Goal: Find specific page/section: Find specific page/section

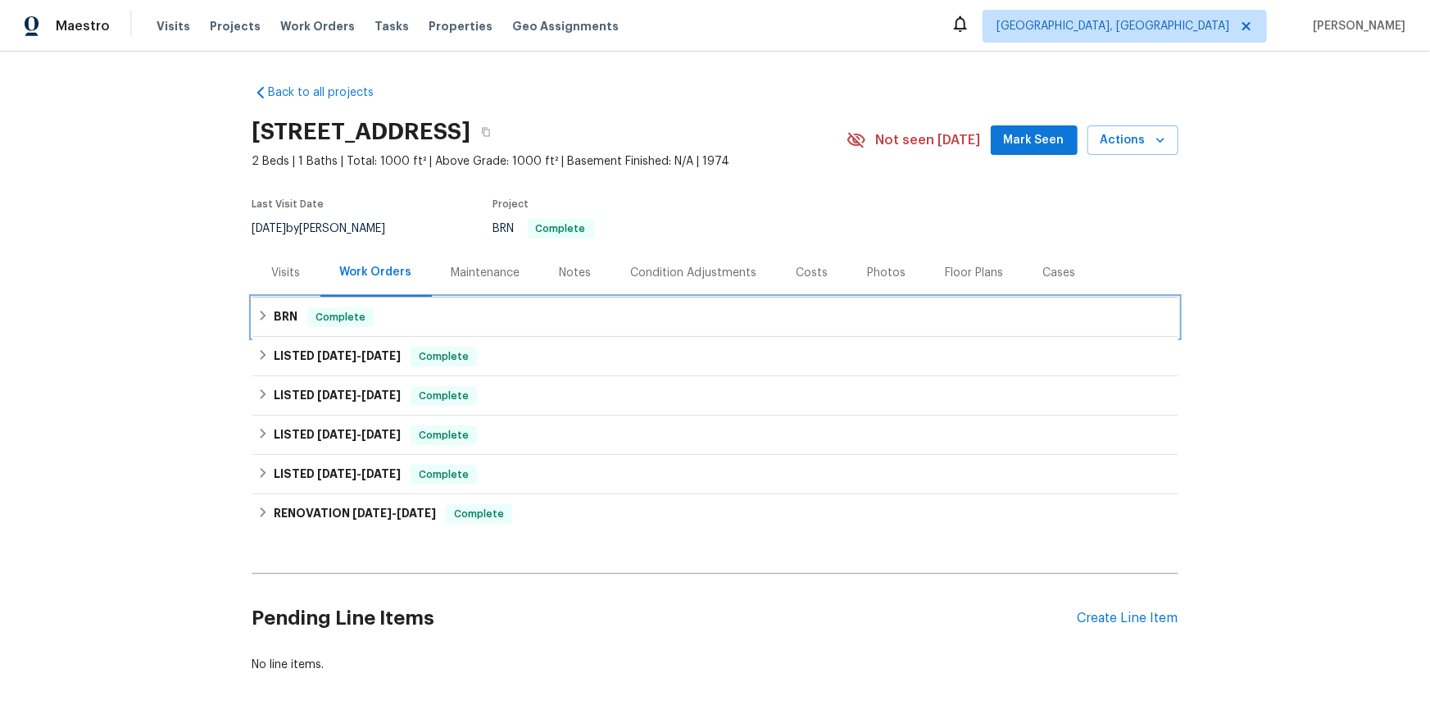
click at [282, 327] on h6 "BRN" at bounding box center [286, 317] width 24 height 20
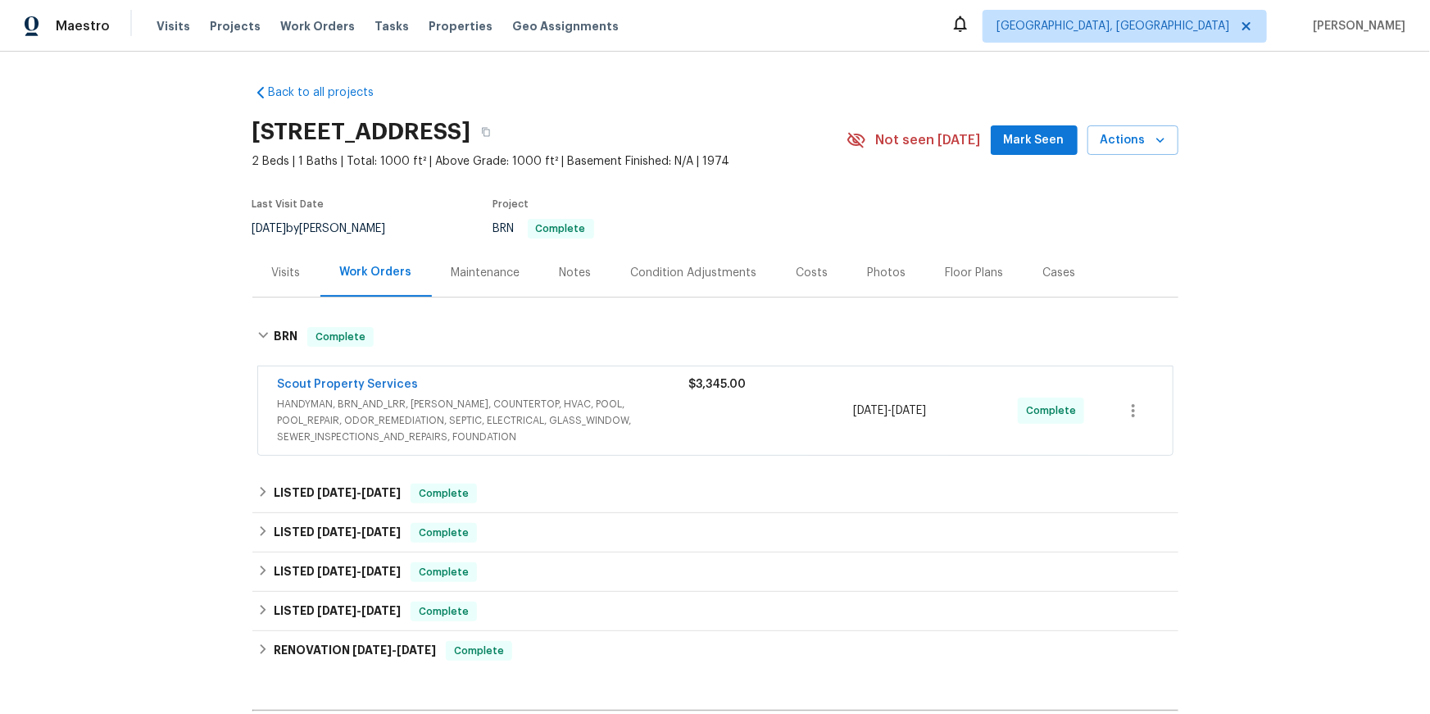
click at [299, 281] on div "Visits" at bounding box center [286, 273] width 29 height 16
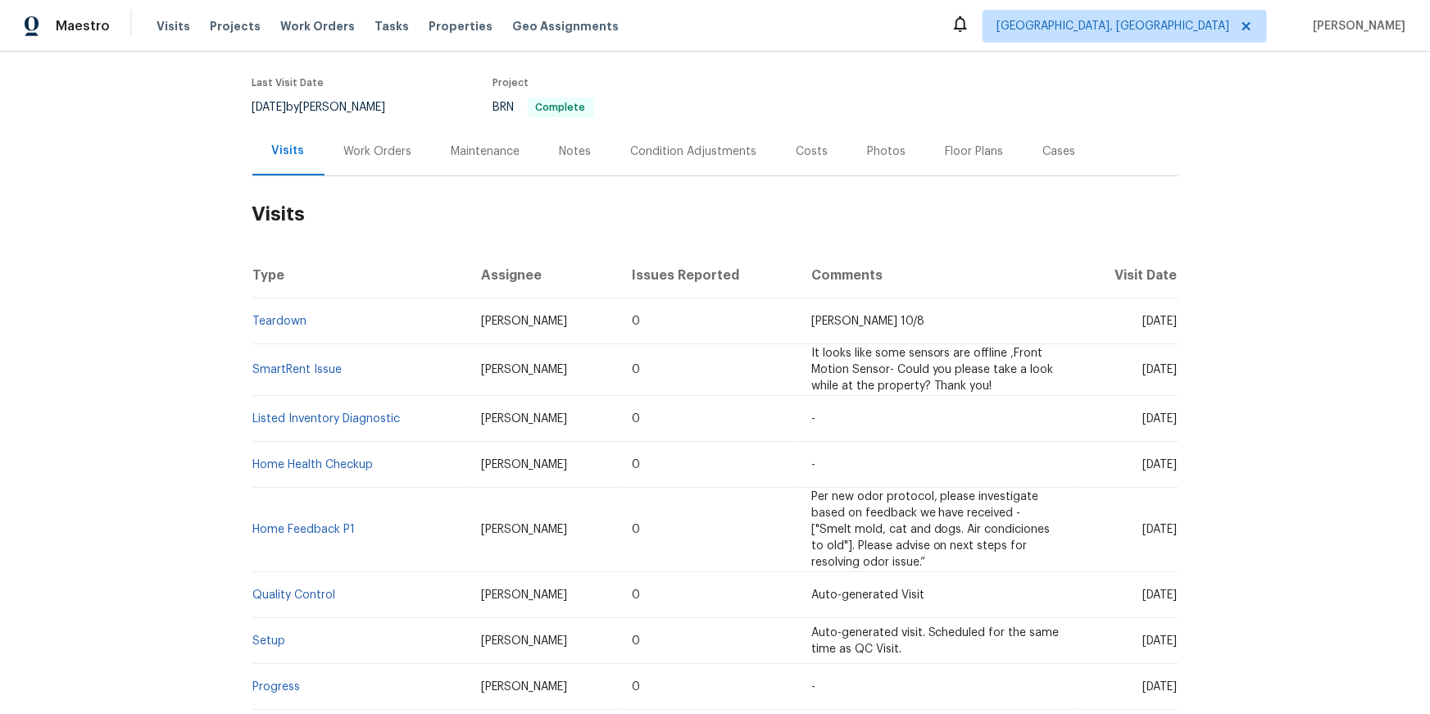
scroll to position [123, 0]
click at [276, 325] on link "Teardown" at bounding box center [280, 319] width 54 height 11
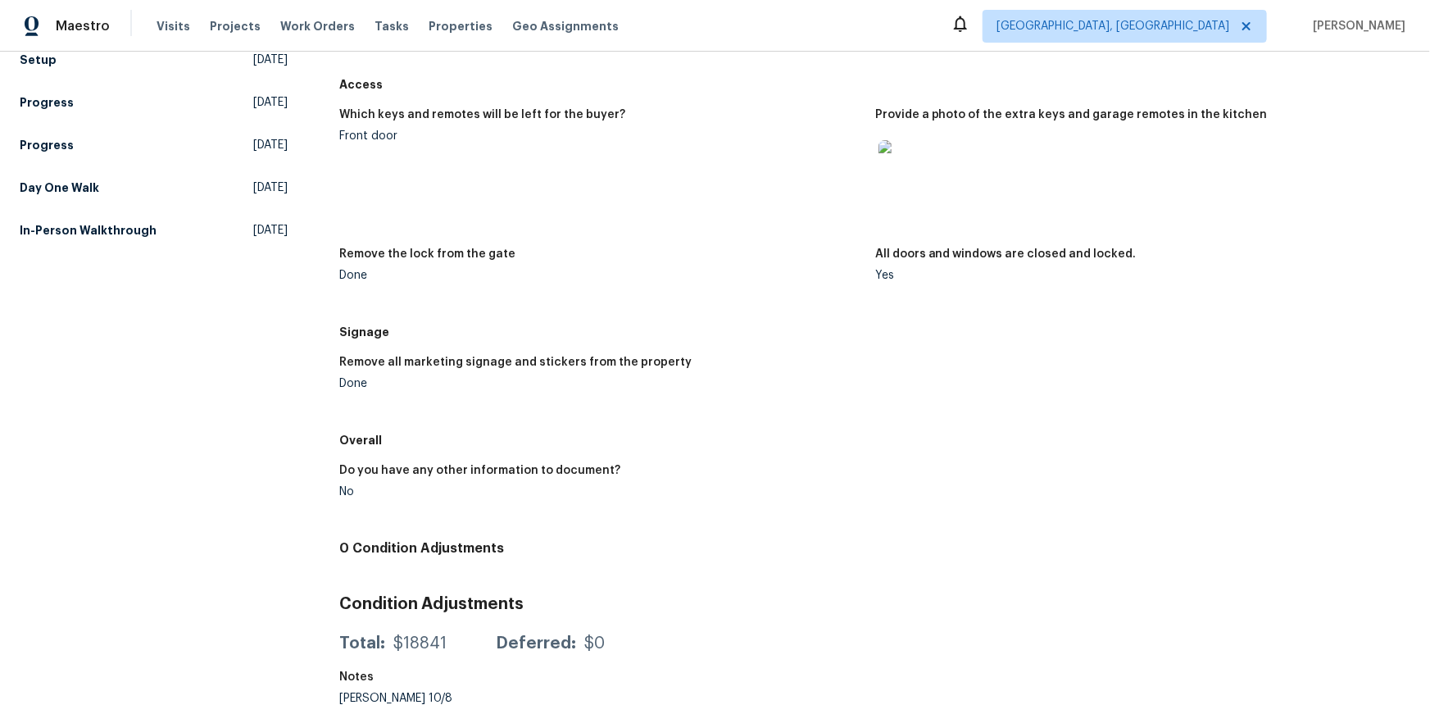
scroll to position [477, 0]
click at [897, 193] on img at bounding box center [904, 166] width 52 height 52
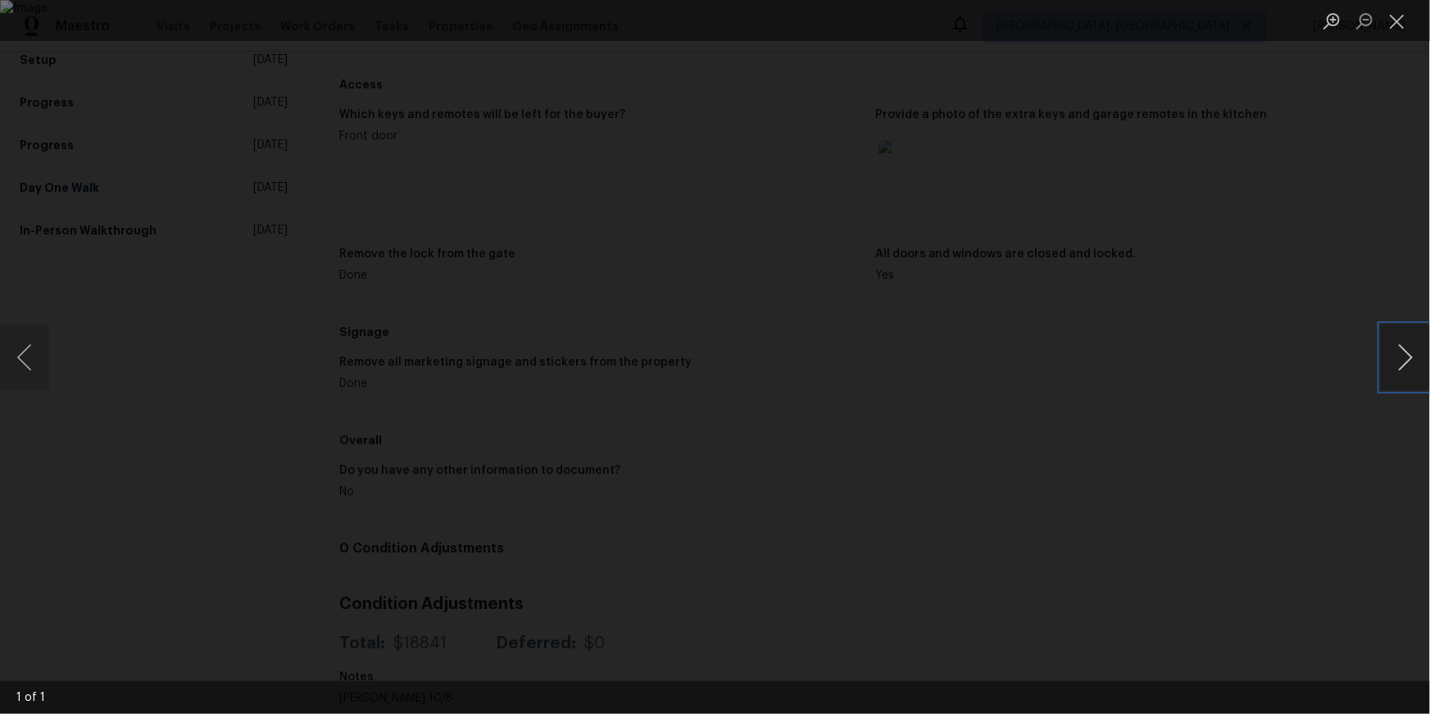
click at [1400, 351] on button "Next image" at bounding box center [1405, 358] width 49 height 66
click at [1403, 10] on button "Close lightbox" at bounding box center [1397, 21] width 33 height 29
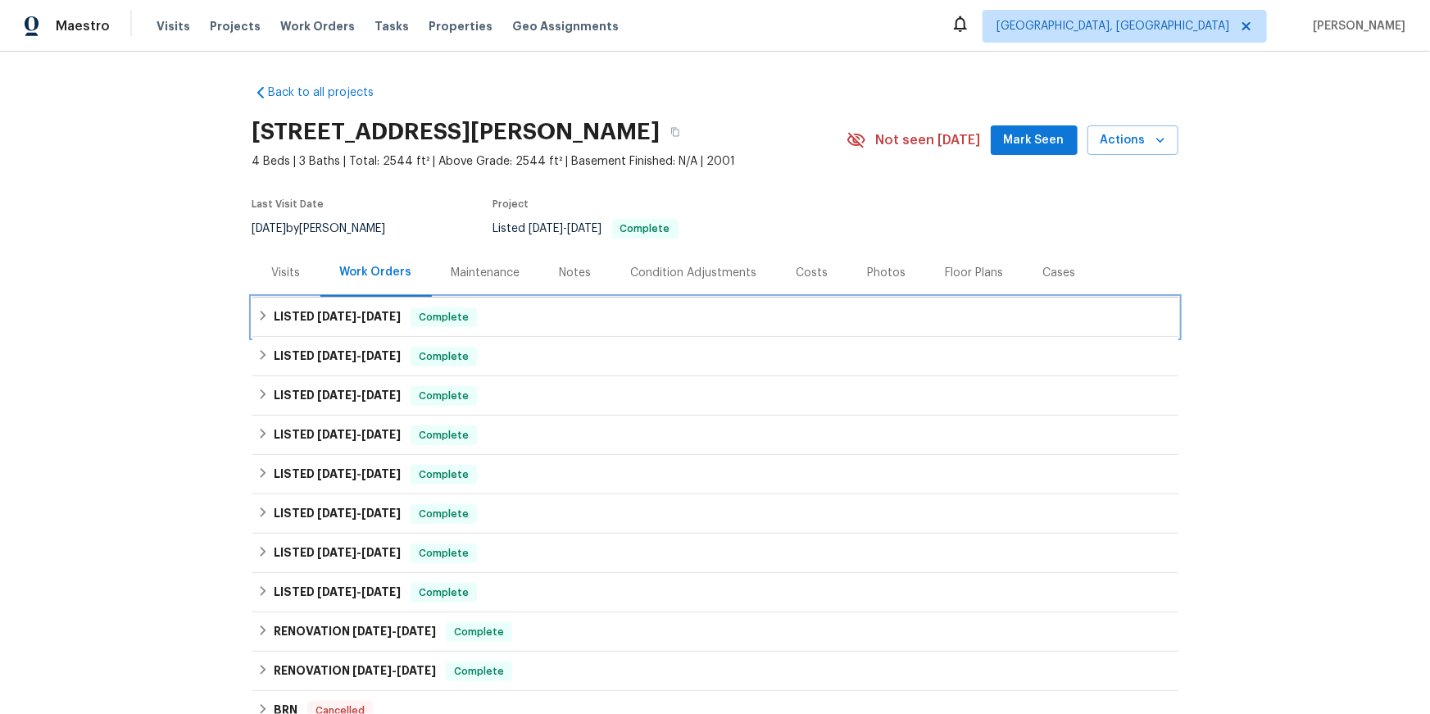
click at [257, 321] on icon at bounding box center [262, 315] width 11 height 11
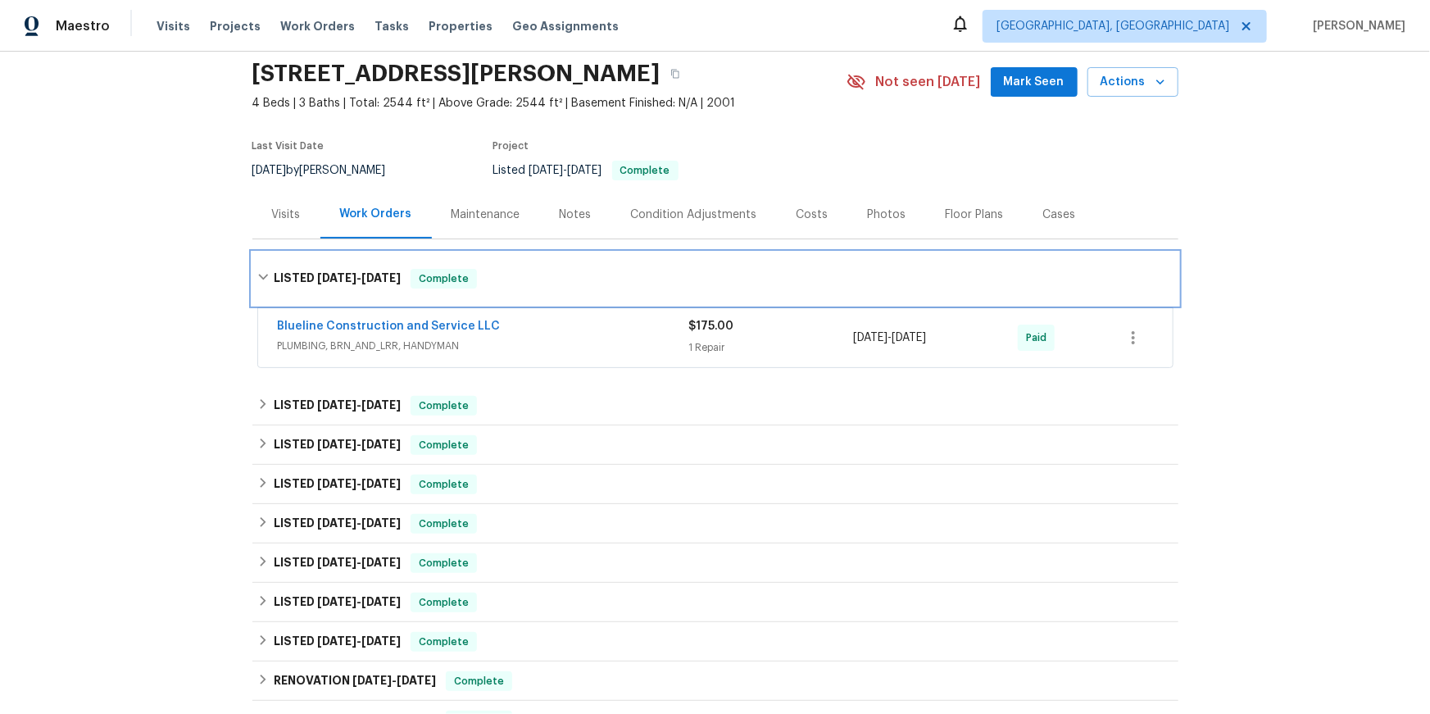
scroll to position [74, 0]
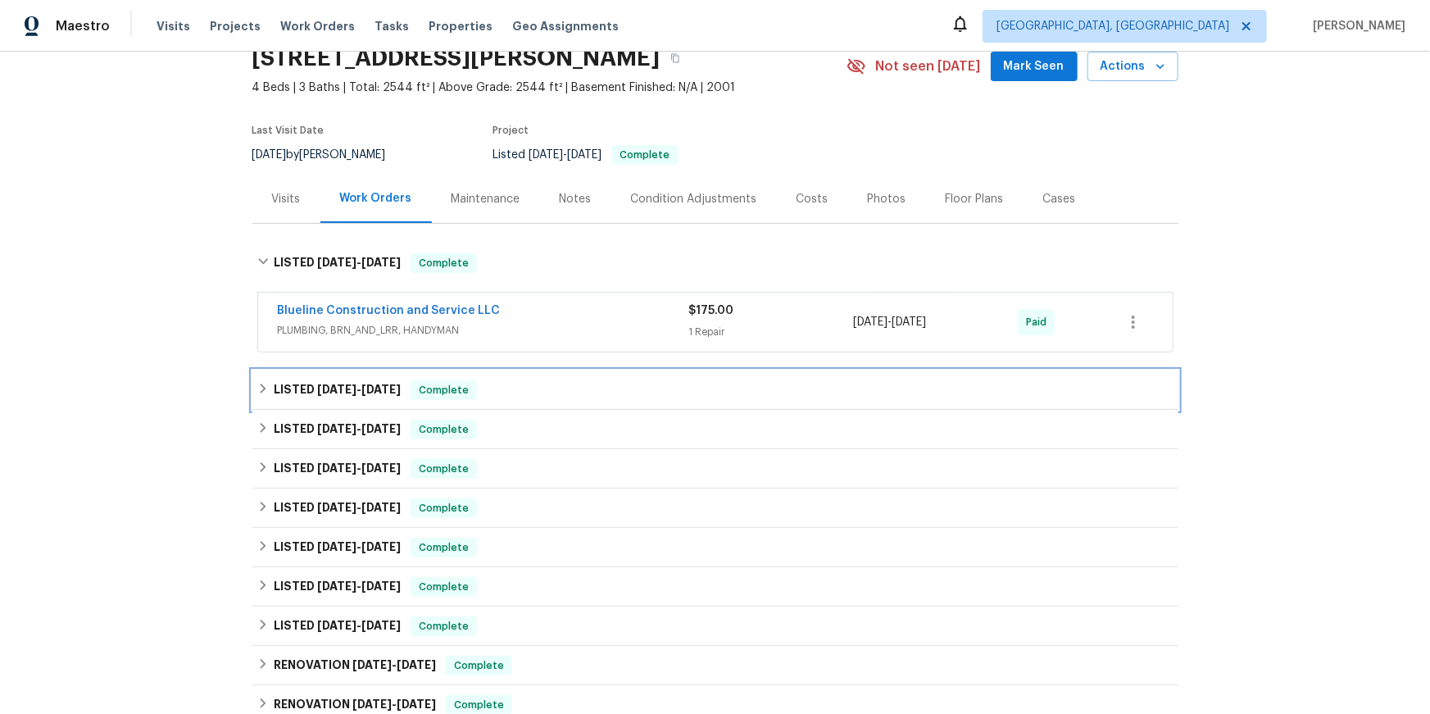
click at [256, 410] on div "LISTED 9/10/25 - 9/16/25 Complete" at bounding box center [715, 389] width 926 height 39
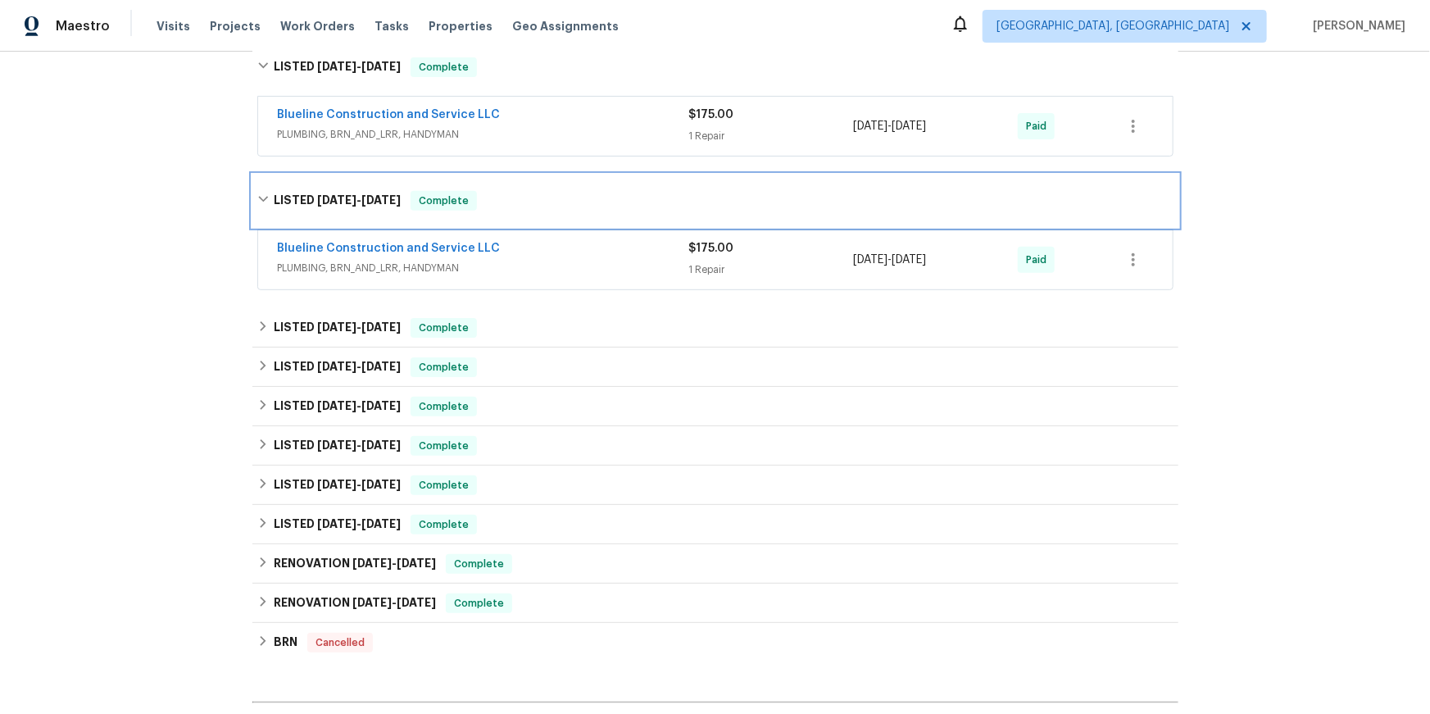
scroll to position [275, 0]
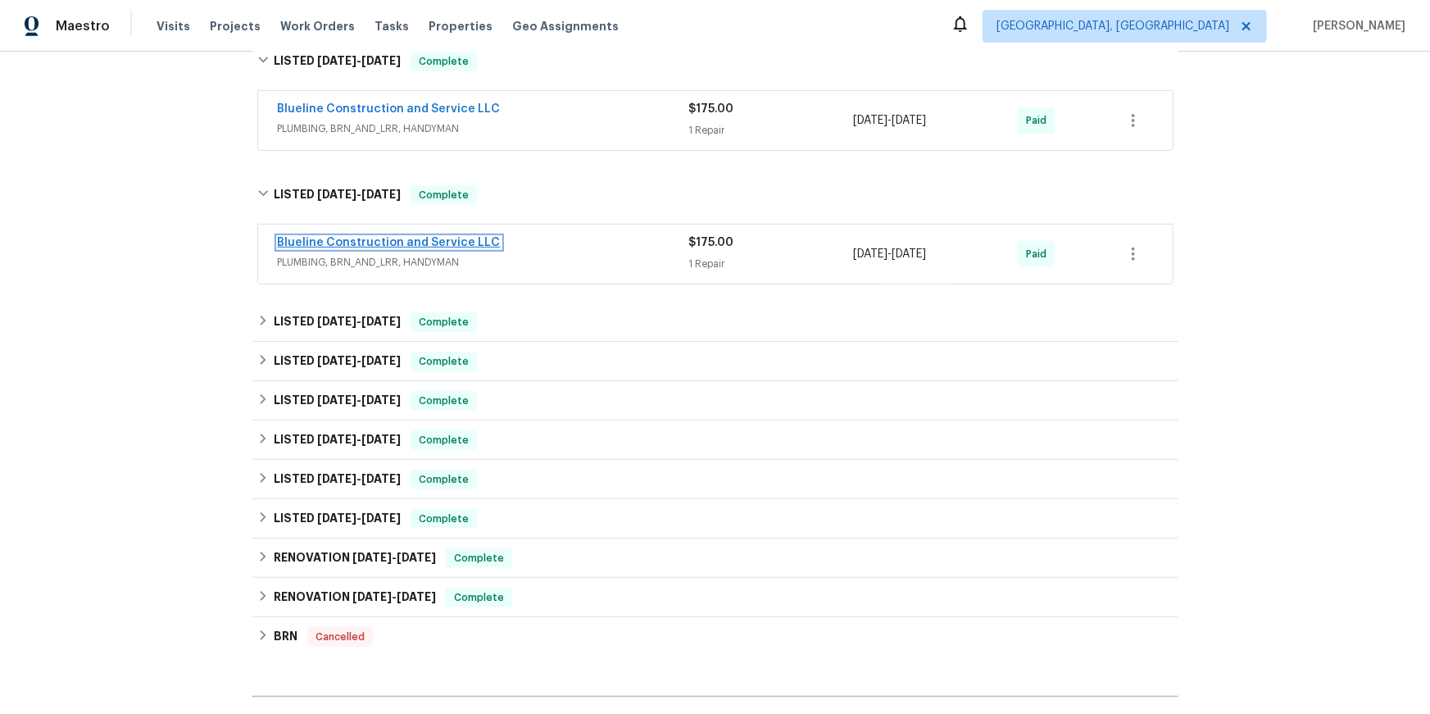
click at [384, 248] on link "Blueline Construction and Service LLC" at bounding box center [389, 242] width 223 height 11
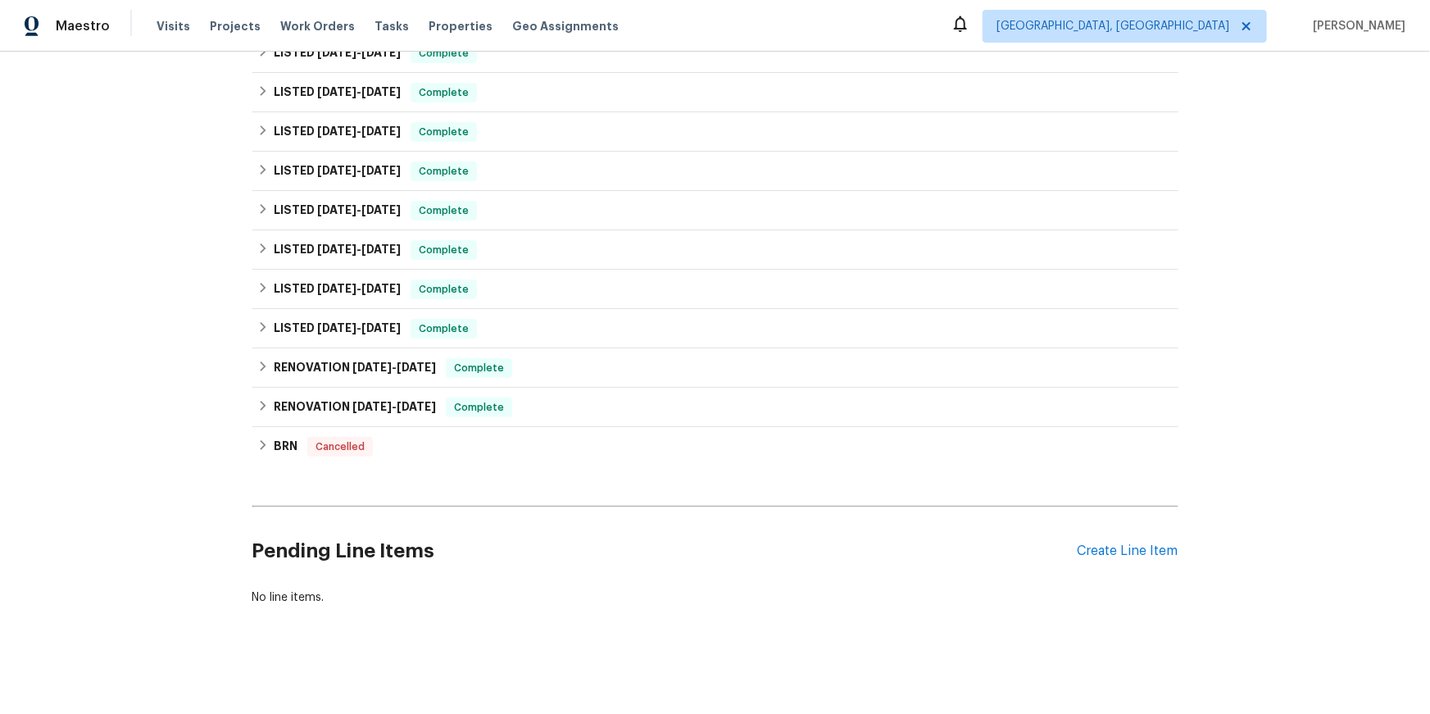
scroll to position [267, 0]
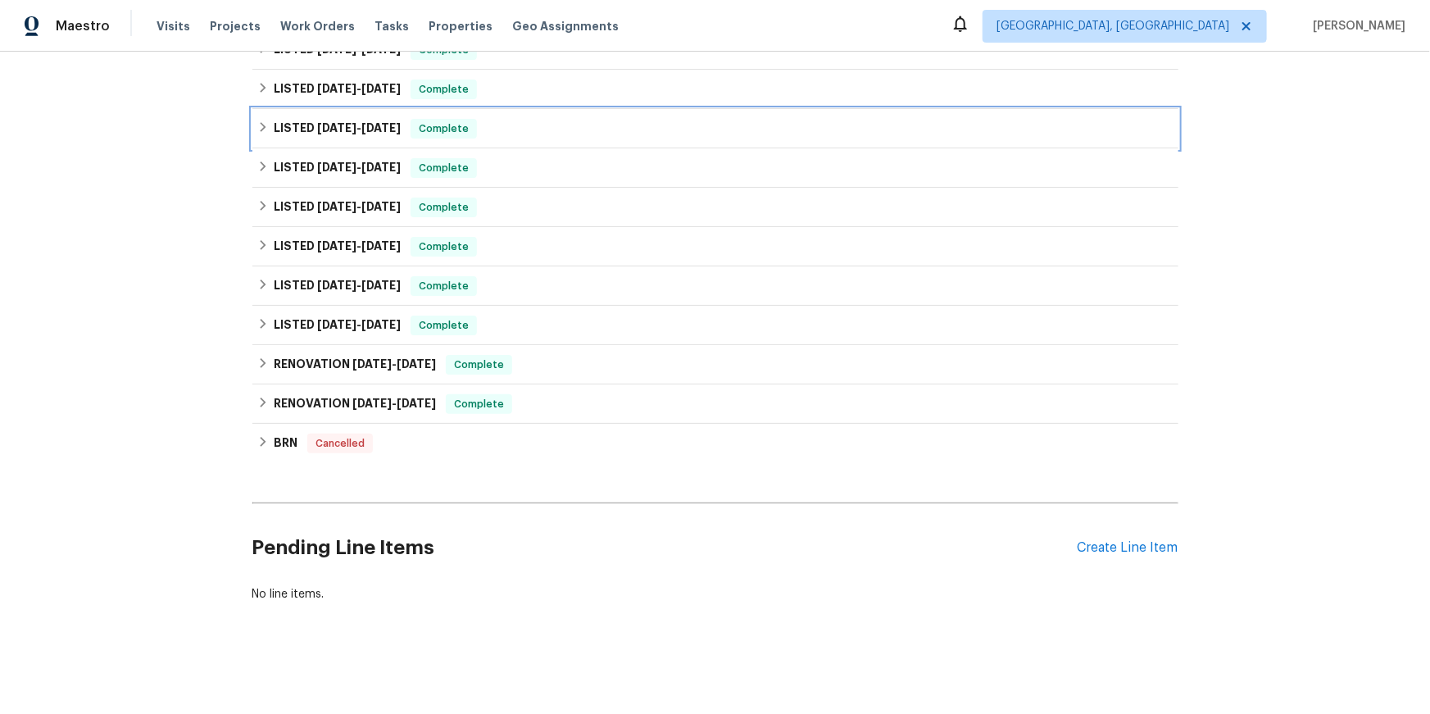
click at [269, 133] on icon at bounding box center [262, 126] width 11 height 11
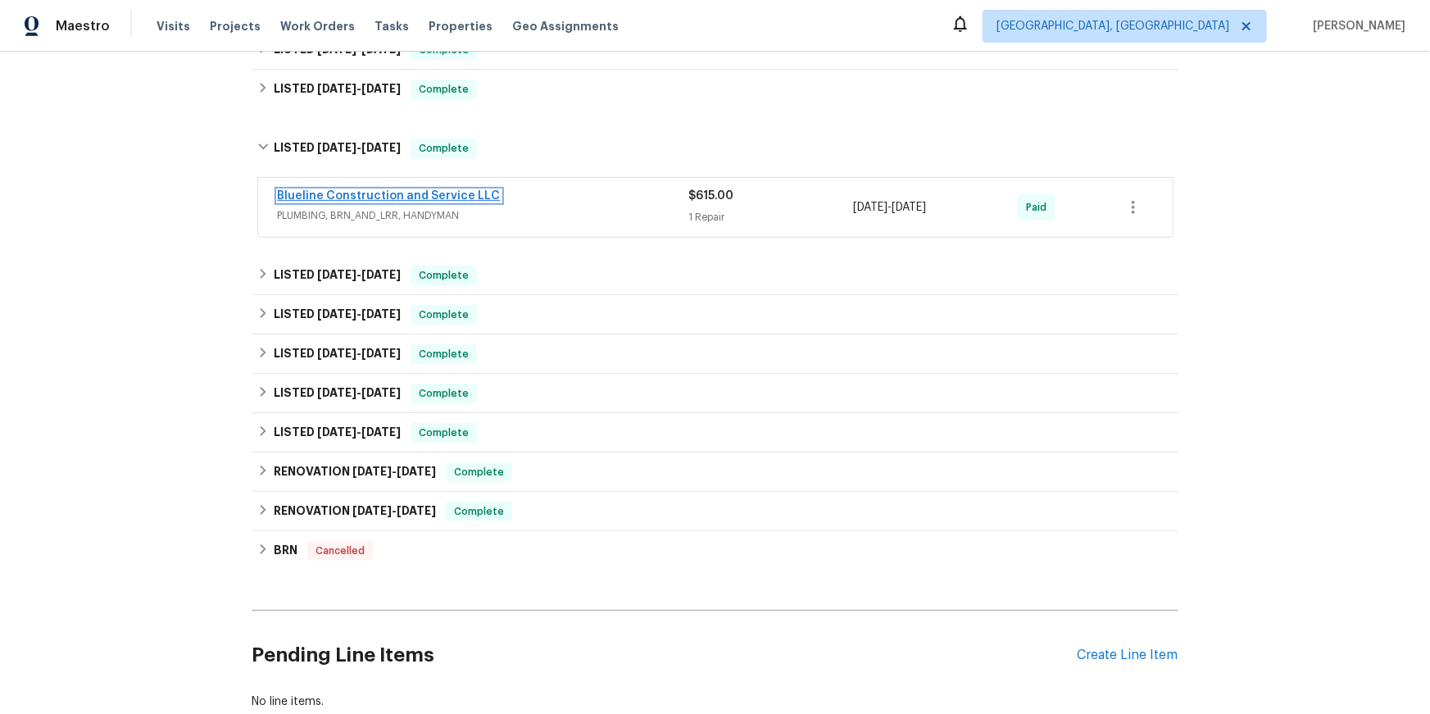
click at [331, 202] on link "Blueline Construction and Service LLC" at bounding box center [389, 195] width 223 height 11
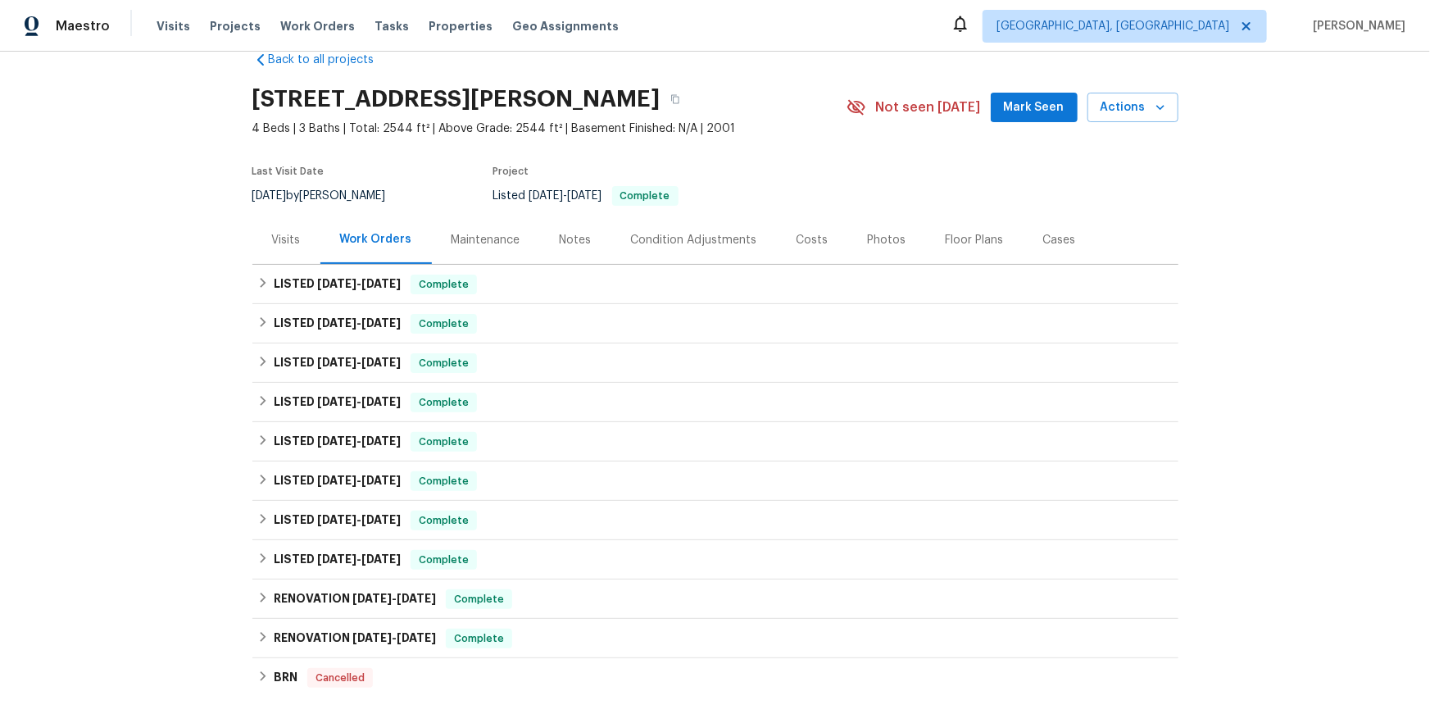
scroll to position [39, 0]
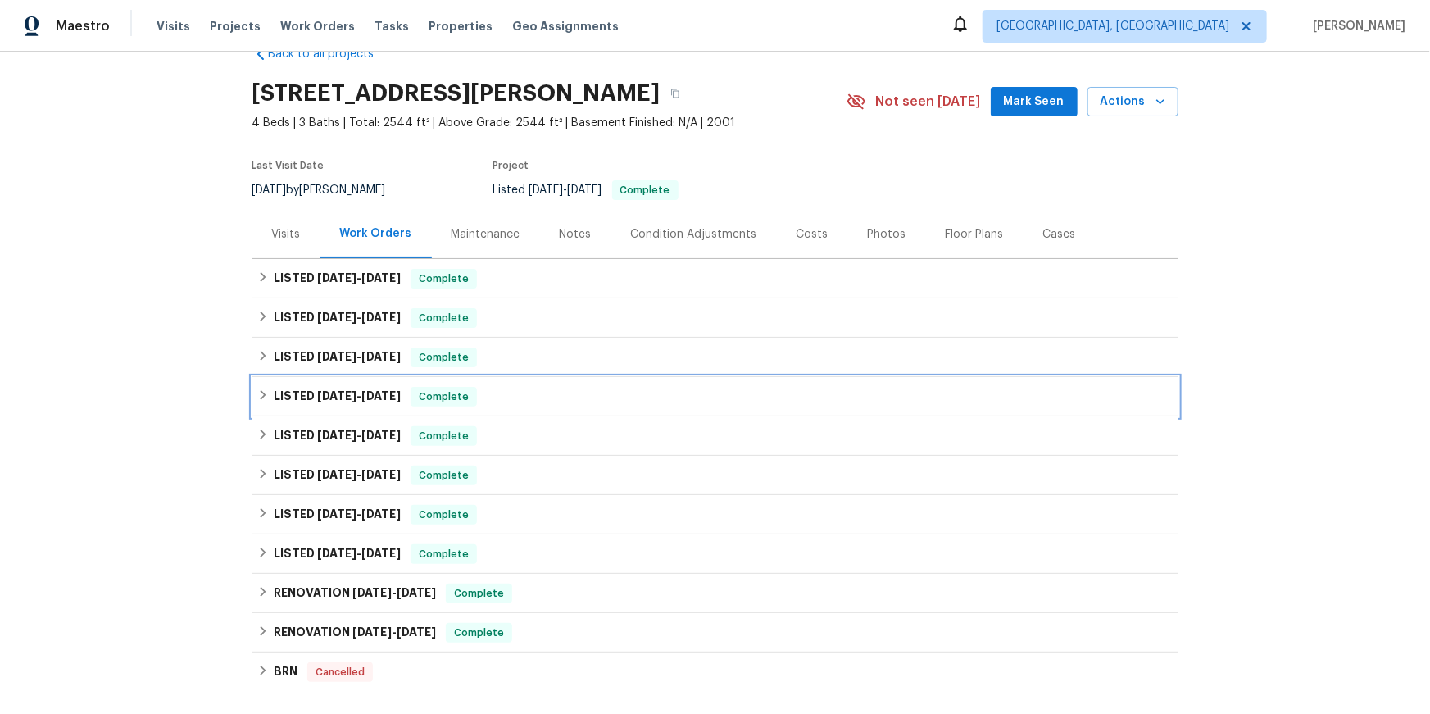
click at [269, 401] on icon at bounding box center [262, 394] width 11 height 11
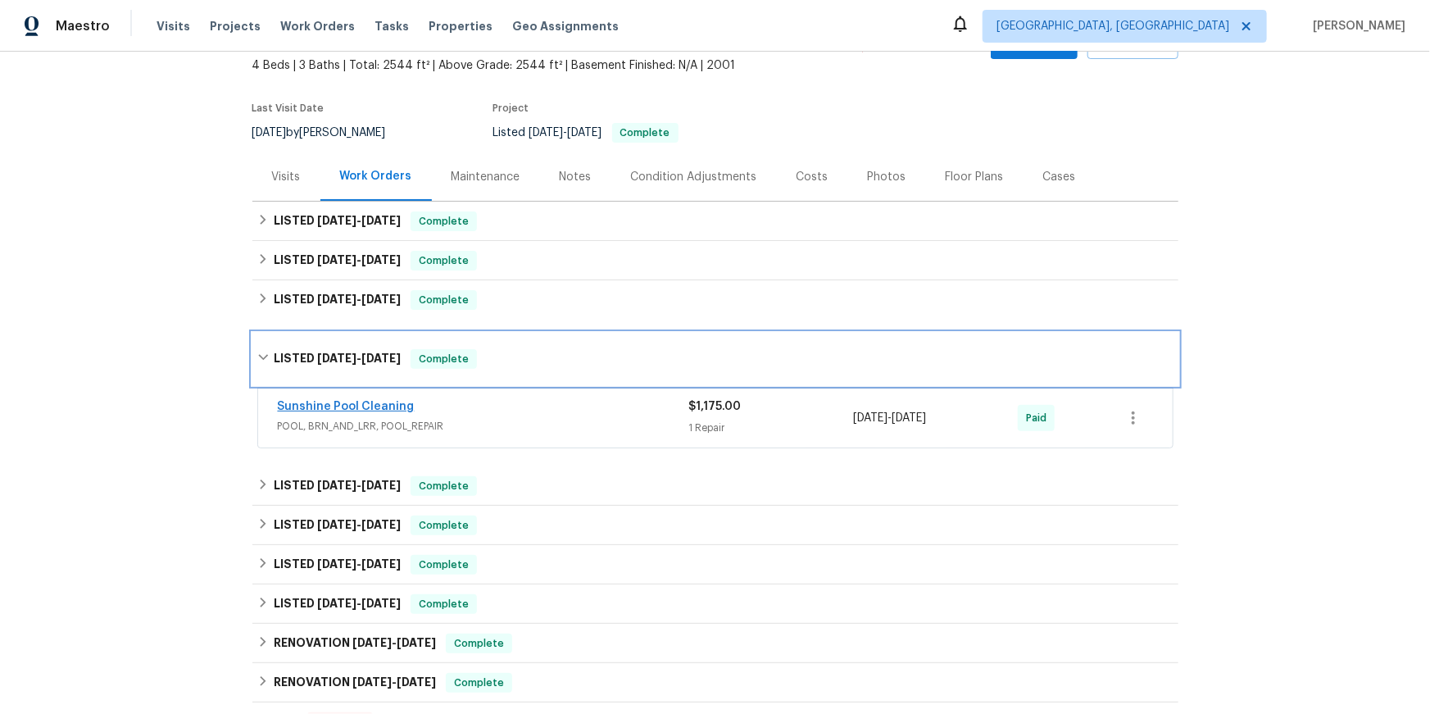
scroll to position [102, 0]
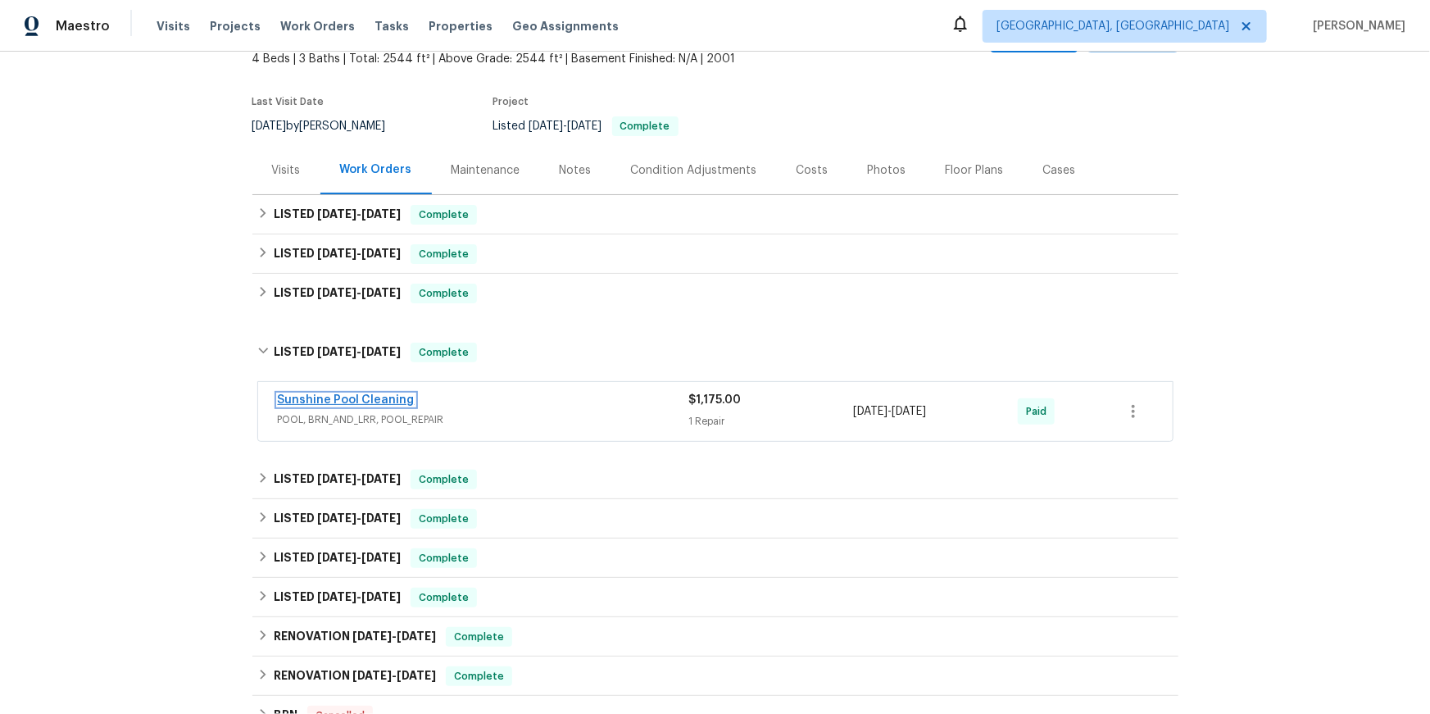
click at [381, 406] on link "Sunshine Pool Cleaning" at bounding box center [346, 399] width 137 height 11
